Goal: Information Seeking & Learning: Learn about a topic

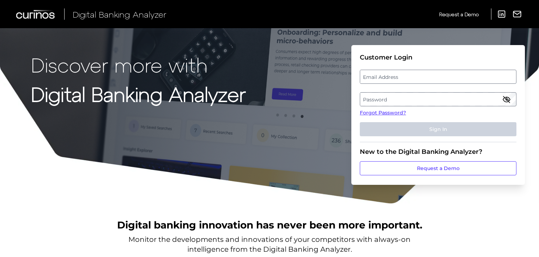
click at [422, 74] on label "Email Address" at bounding box center [438, 77] width 156 height 13
click at [422, 74] on input "email" at bounding box center [438, 77] width 157 height 14
click at [381, 76] on input "Email Address" at bounding box center [438, 77] width 157 height 14
paste input "[PERSON_NAME][EMAIL_ADDRESS][PERSON_NAME][DOMAIN_NAME]"
drag, startPoint x: 380, startPoint y: 75, endPoint x: 384, endPoint y: 84, distance: 9.6
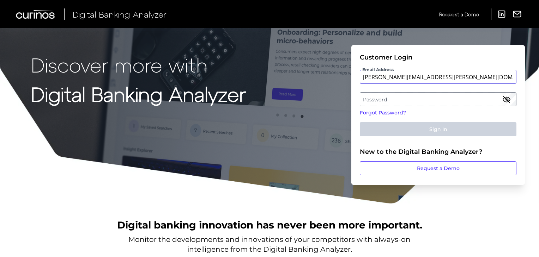
click at [380, 75] on input "[PERSON_NAME][EMAIL_ADDRESS][PERSON_NAME][DOMAIN_NAME]" at bounding box center [438, 77] width 157 height 14
type input "[PERSON_NAME][EMAIL_ADDRESS][PERSON_NAME][DOMAIN_NAME]"
click at [383, 95] on label "Password" at bounding box center [438, 99] width 156 height 13
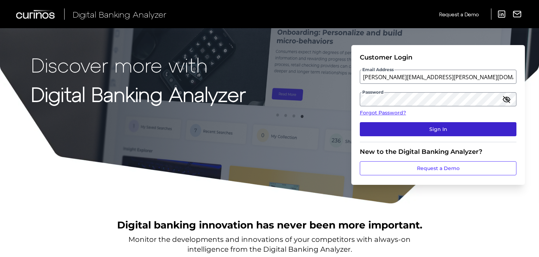
click at [429, 123] on button "Sign In" at bounding box center [438, 129] width 157 height 14
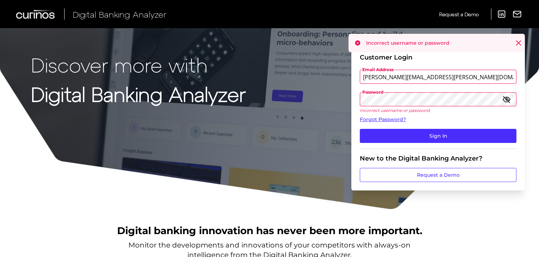
click at [505, 99] on icon "button" at bounding box center [506, 99] width 8 height 8
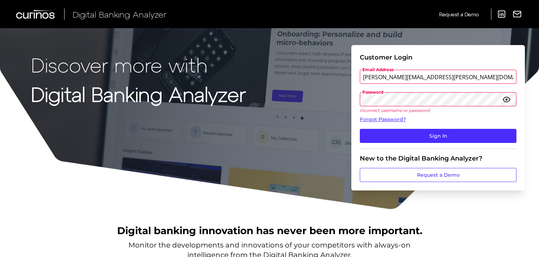
click at [351, 104] on form "Customer Login Email Address [PERSON_NAME][EMAIL_ADDRESS][PERSON_NAME][DOMAIN_N…" at bounding box center [437, 118] width 173 height 146
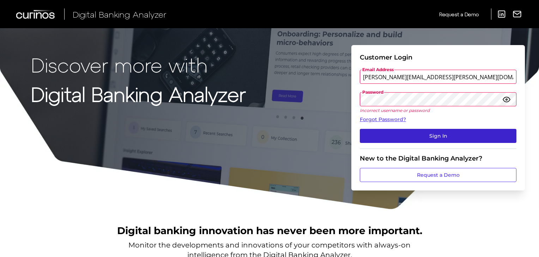
click at [420, 132] on button "Sign In" at bounding box center [438, 136] width 157 height 14
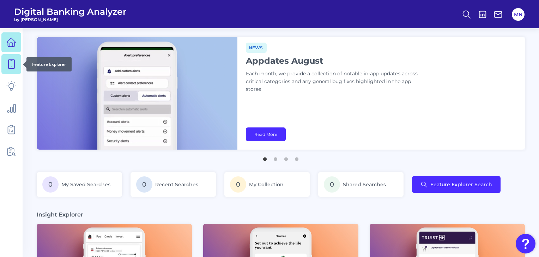
click at [14, 65] on icon at bounding box center [11, 64] width 6 height 9
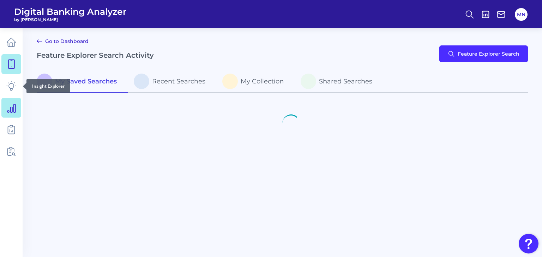
click at [10, 100] on link at bounding box center [11, 108] width 20 height 20
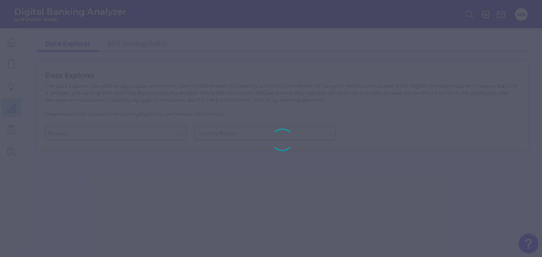
click at [11, 88] on div at bounding box center [271, 128] width 542 height 257
type input "Business Bank Account"
type input "[GEOGRAPHIC_DATA]"
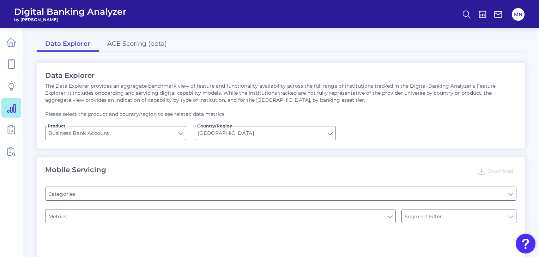
type input "Pre-login Features"
type input "Channel"
type input "Type of Institution"
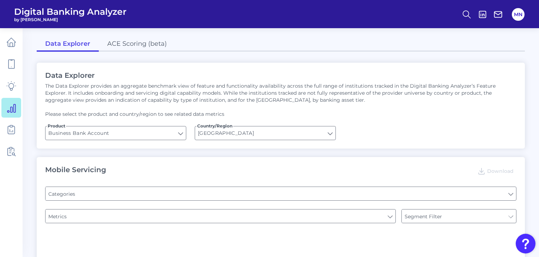
type input "Login"
type input "Can you apply for the PRODUCT as a new to brand customer on ANY digital channel?"
type input "Upon opening the app are users immediately prompted to use Touch/Face ID to log…"
type input "Does it offer third-party single sign on?"
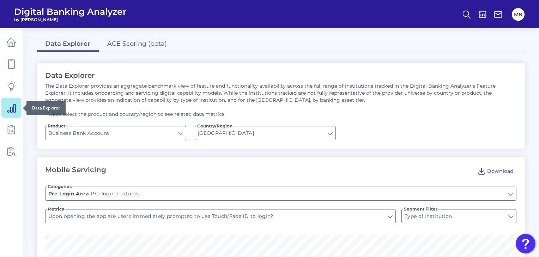
click at [14, 110] on icon at bounding box center [11, 108] width 10 height 10
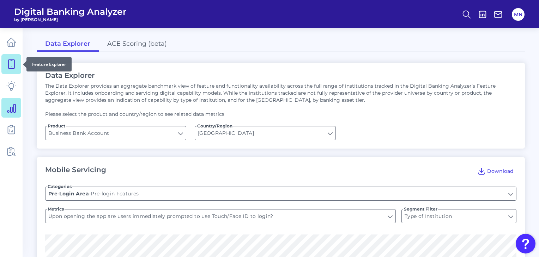
click at [8, 66] on icon at bounding box center [11, 64] width 6 height 9
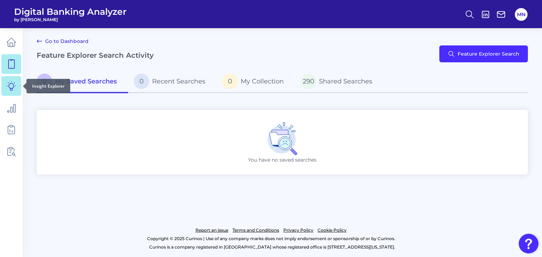
click at [14, 85] on icon at bounding box center [11, 86] width 10 height 10
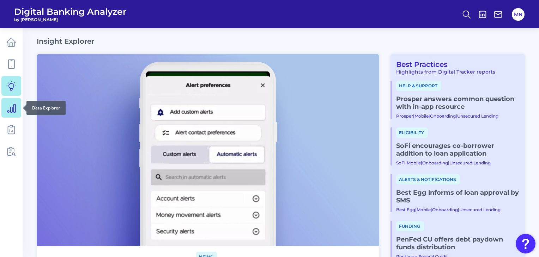
click at [10, 106] on icon at bounding box center [11, 108] width 10 height 10
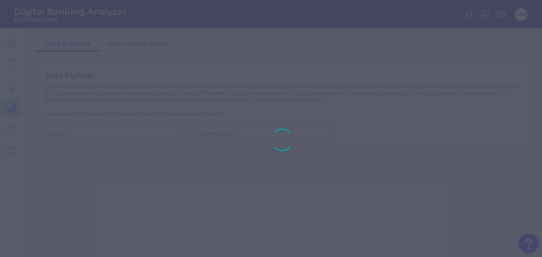
type input "Business Bank Account"
type input "[GEOGRAPHIC_DATA]"
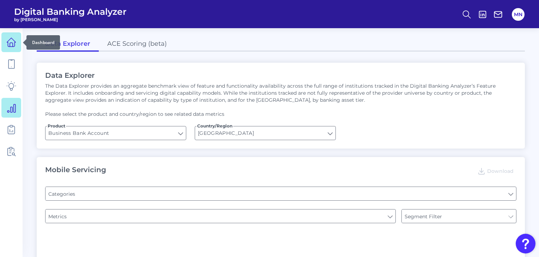
click at [11, 43] on icon at bounding box center [11, 42] width 10 height 10
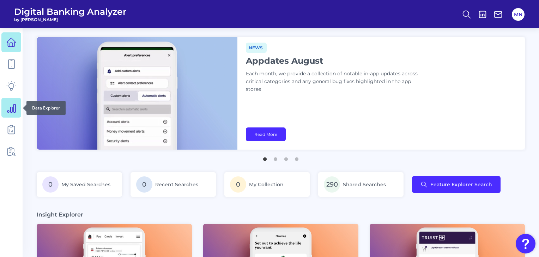
click at [8, 111] on icon at bounding box center [11, 108] width 8 height 8
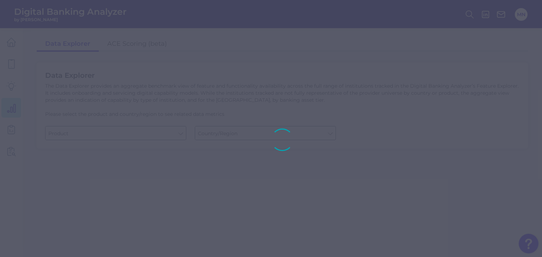
type input "Business Bank Account"
type input "[GEOGRAPHIC_DATA]"
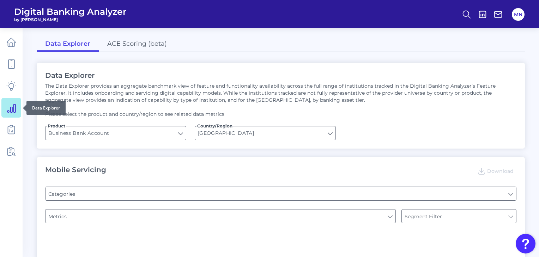
type input "Type of Institution"
type input "Pre-login Features"
type input "Login"
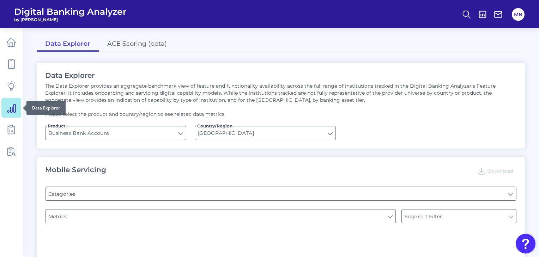
type input "Channel"
type input "Upon opening the app are users immediately prompted to use Touch/Face ID to log…"
type input "Does it offer third-party single sign on?"
type input "Can you apply for the PRODUCT as a new to brand customer on ANY digital channel?"
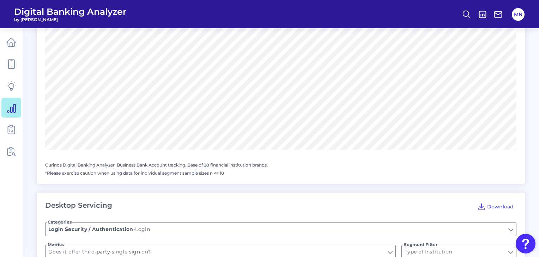
scroll to position [317, 0]
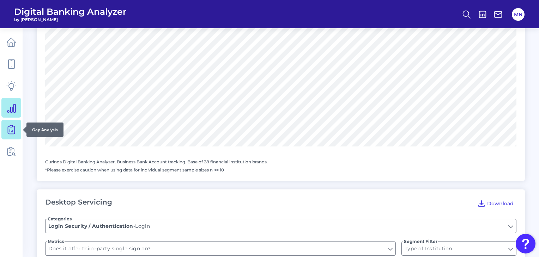
click at [7, 134] on icon at bounding box center [11, 130] width 10 height 10
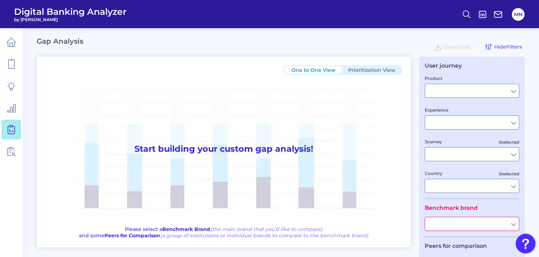
type input "Checking / Current Account"
type input "Mobile Servicing"
type input "Pre-Login Area, New Customer Onboarding, Login & Authentication, Accounts and t…"
type input "[GEOGRAPHIC_DATA]"
type input "All Select individual brands"
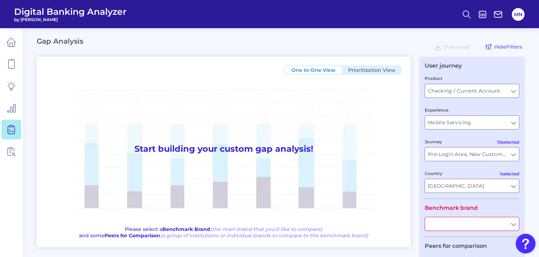
type input "All Journeys"
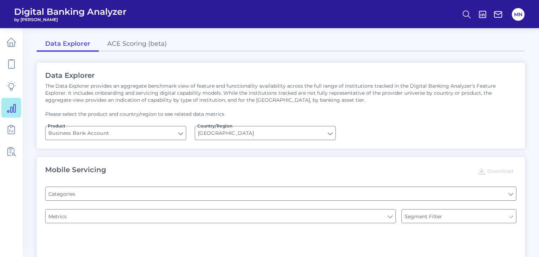
type input "Pre-login Features"
type input "Login"
type input "Channel"
type input "Type of Institution"
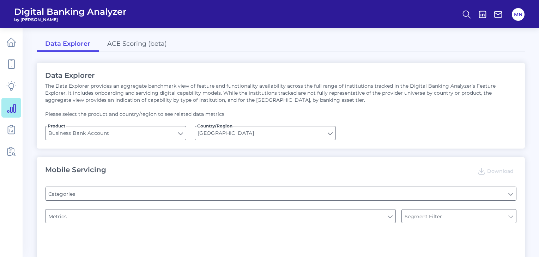
type input "Type of Institution"
type input "Upon opening the app are users immediately prompted to use Touch/Face ID to log…"
type input "Does it offer third-party single sign on?"
type input "Can you apply for the PRODUCT as a new to brand customer on ANY digital channel?"
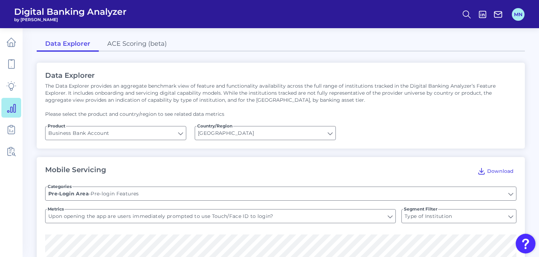
click at [516, 9] on button "MN" at bounding box center [518, 14] width 13 height 13
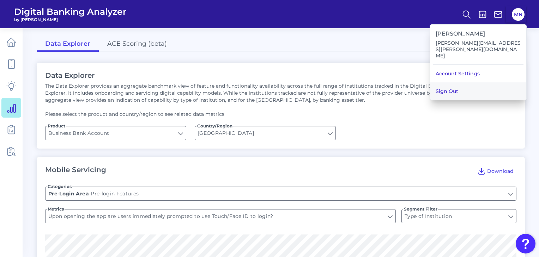
click at [461, 83] on button "Sign Out" at bounding box center [478, 92] width 96 height 18
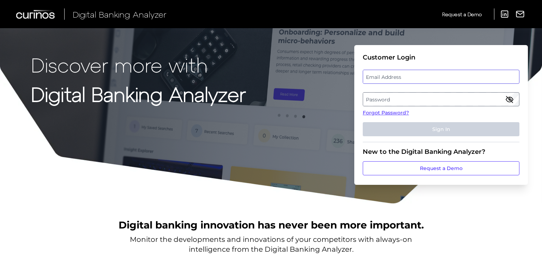
type input "[PERSON_NAME][EMAIL_ADDRESS][PERSON_NAME][DOMAIN_NAME]"
